Goal: Check status: Check status

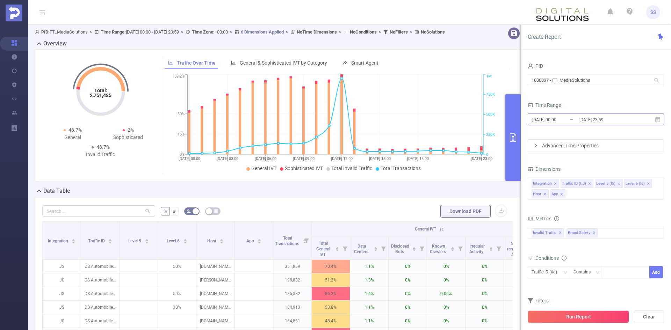
click at [630, 120] on input "[DATE] 23:59" at bounding box center [607, 119] width 57 height 9
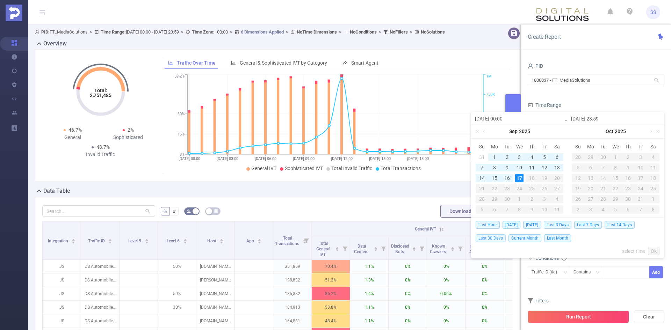
click at [496, 239] on span "Last 30 Days" at bounding box center [491, 239] width 30 height 8
type input "[DATE] 00:00"
type input "[DATE] 23:59"
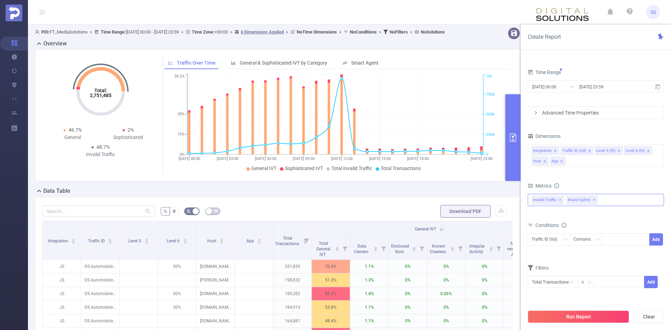
click at [593, 201] on span "✕" at bounding box center [594, 200] width 3 height 8
click at [590, 317] on button "Run Report" at bounding box center [578, 317] width 101 height 13
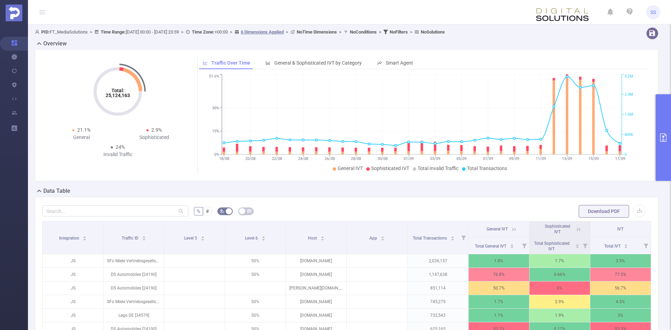
click at [664, 107] on button "primary" at bounding box center [663, 137] width 15 height 87
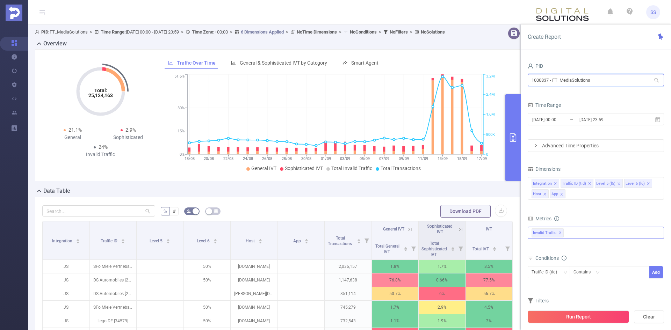
drag, startPoint x: 616, startPoint y: 81, endPoint x: 490, endPoint y: 77, distance: 125.6
click at [490, 77] on section "PID: FT_MediaSolutions > Time Range: [DATE] 00:00 - [DATE] 23:59 > Time Zone: +…" at bounding box center [349, 241] width 643 height 434
type input "sk"
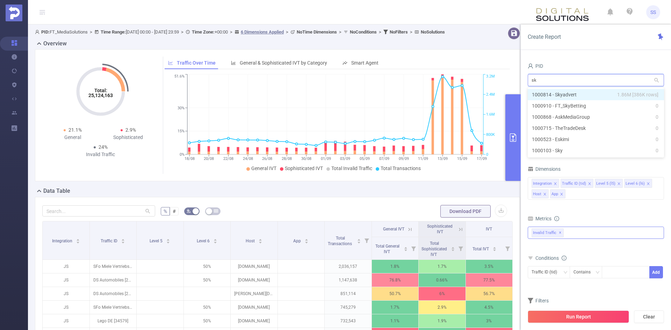
click at [622, 91] on li "1000814 - Skyadvert 1.86M [386K rows]" at bounding box center [596, 94] width 136 height 11
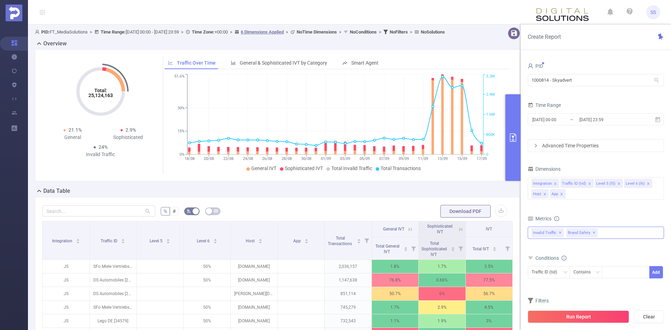
click at [593, 234] on span "✕" at bounding box center [594, 233] width 3 height 8
click at [596, 119] on input "[DATE] 23:59" at bounding box center [607, 119] width 57 height 9
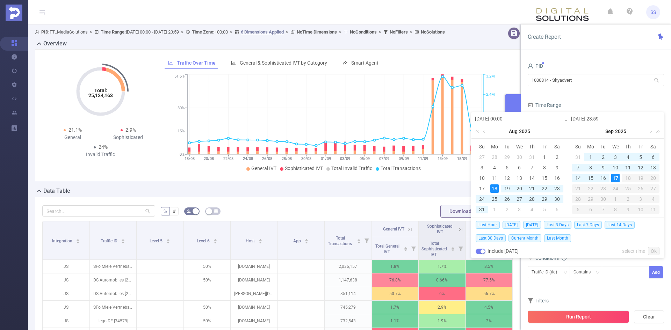
click at [615, 102] on div "Time Range" at bounding box center [596, 106] width 136 height 12
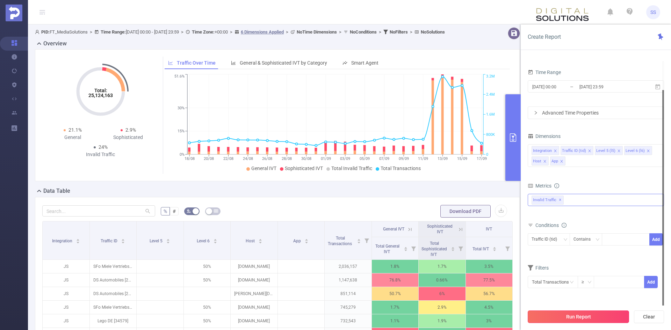
click at [573, 322] on button "Run Report" at bounding box center [578, 317] width 101 height 13
